Goal: Navigation & Orientation: Find specific page/section

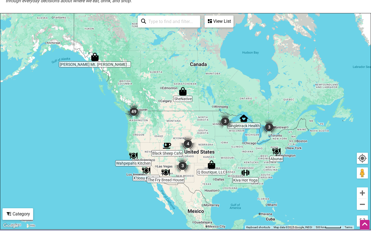
scroll to position [101, 0]
click at [134, 113] on img "49" at bounding box center [133, 111] width 17 height 17
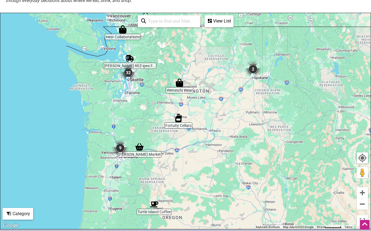
click at [128, 74] on img "32" at bounding box center [128, 73] width 17 height 17
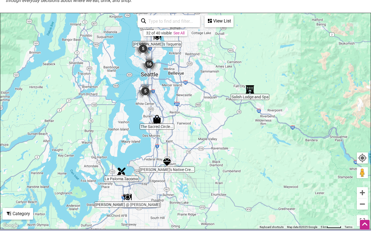
click at [150, 64] on img "16" at bounding box center [149, 64] width 17 height 17
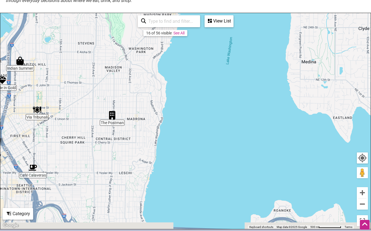
drag, startPoint x: 272, startPoint y: 143, endPoint x: 80, endPoint y: 117, distance: 193.3
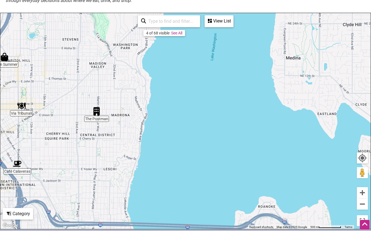
click at [215, 140] on div "To navigate, press the arrow keys." at bounding box center [185, 121] width 370 height 216
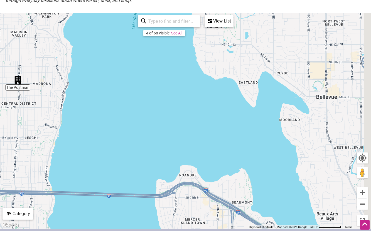
drag, startPoint x: 219, startPoint y: 140, endPoint x: 121, endPoint y: 103, distance: 104.4
click at [121, 103] on div "To navigate, press the arrow keys." at bounding box center [185, 121] width 370 height 216
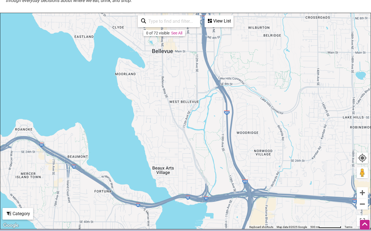
drag, startPoint x: 326, startPoint y: 183, endPoint x: 177, endPoint y: 144, distance: 153.8
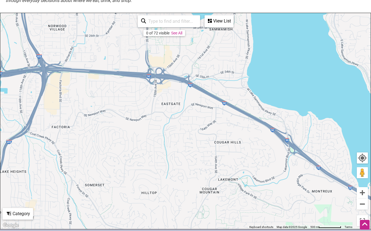
drag, startPoint x: 257, startPoint y: 166, endPoint x: 62, endPoint y: 40, distance: 232.1
click at [362, 204] on button "Zoom out" at bounding box center [362, 204] width 11 height 11
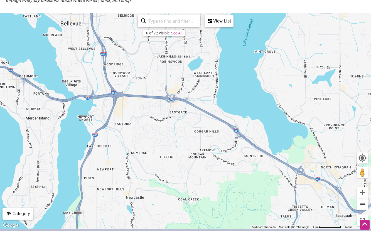
click at [362, 204] on button "Zoom out" at bounding box center [362, 204] width 11 height 11
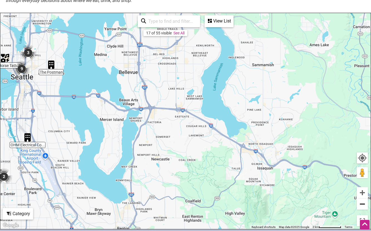
click at [362, 204] on button "Zoom out" at bounding box center [362, 204] width 11 height 11
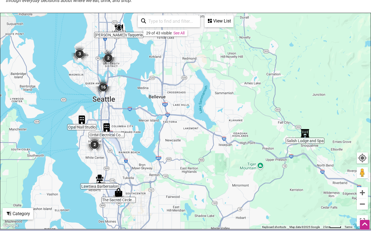
click at [304, 135] on img "Salish Lodge and Spa" at bounding box center [305, 133] width 8 height 8
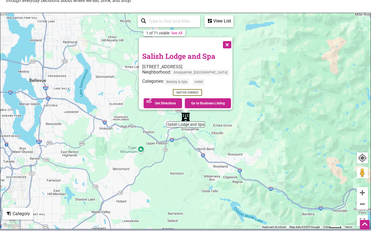
click at [224, 41] on button "Close" at bounding box center [226, 44] width 14 height 14
